Goal: Task Accomplishment & Management: Complete application form

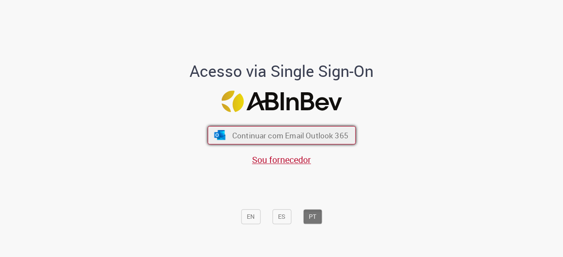
click at [321, 137] on span "Continuar com Email Outlook 365" at bounding box center [290, 136] width 116 height 10
